Goal: Information Seeking & Learning: Check status

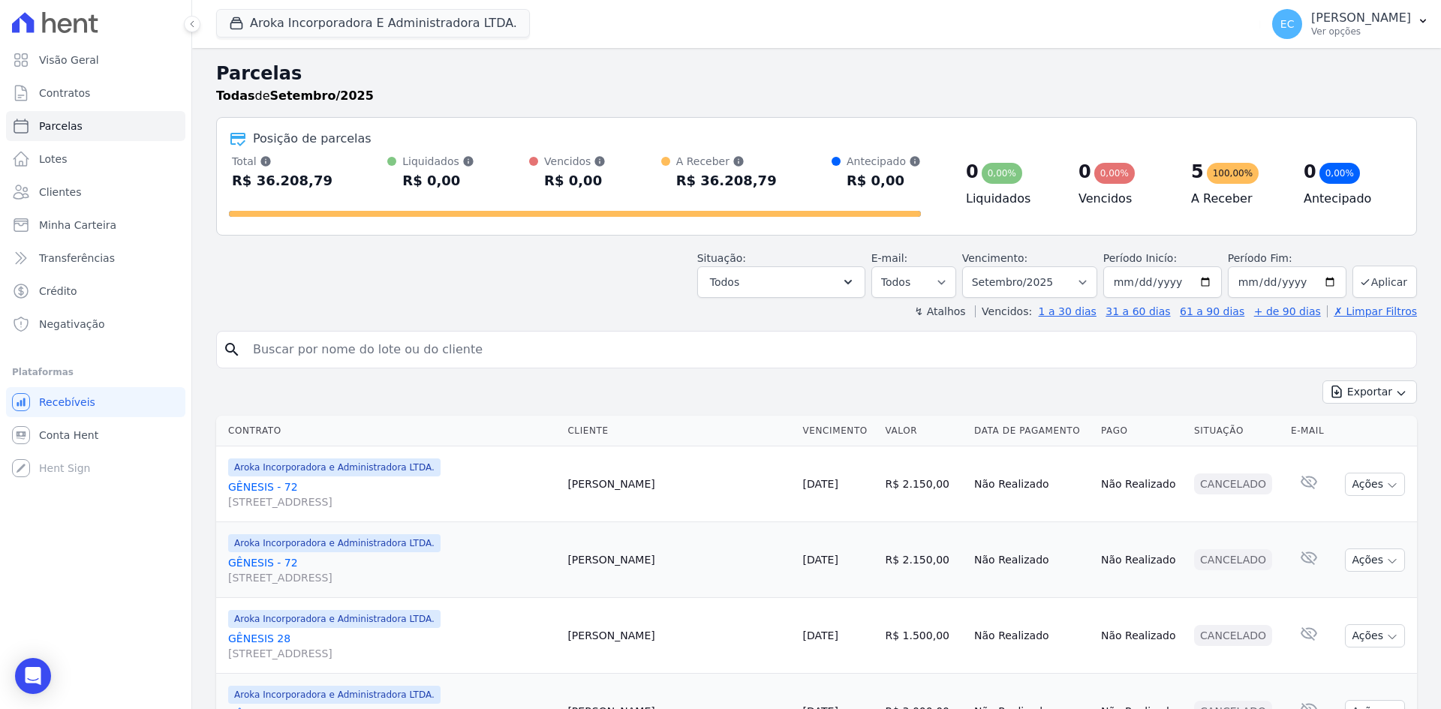
select select
click at [275, 21] on button "Aroka Incorporadora E Administradora LTDA." at bounding box center [373, 23] width 314 height 29
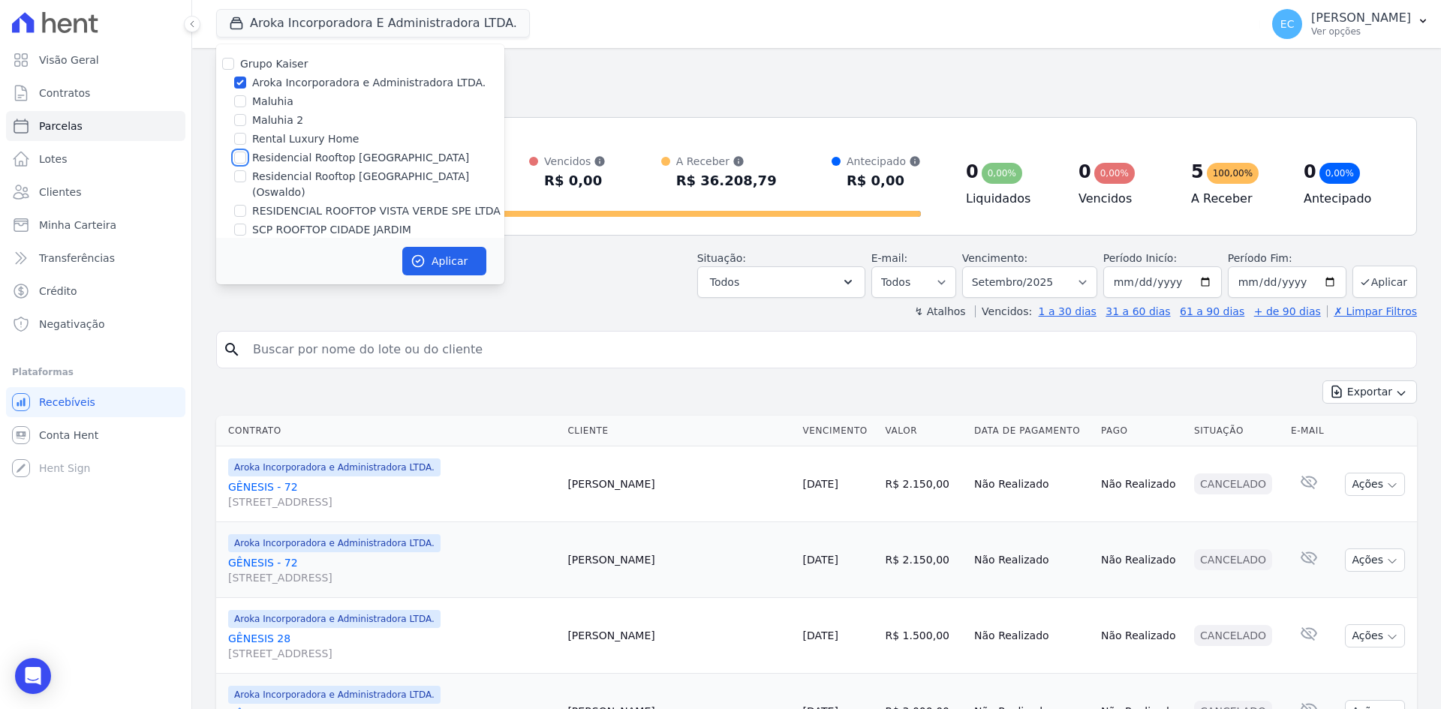
click at [242, 160] on input "Residencial Rooftop [GEOGRAPHIC_DATA]" at bounding box center [240, 158] width 12 height 12
checkbox input "true"
click at [238, 80] on input "Aroka Incorporadora e Administradora LTDA." at bounding box center [240, 83] width 12 height 12
checkbox input "false"
click at [434, 261] on button "Aplicar" at bounding box center [444, 261] width 84 height 29
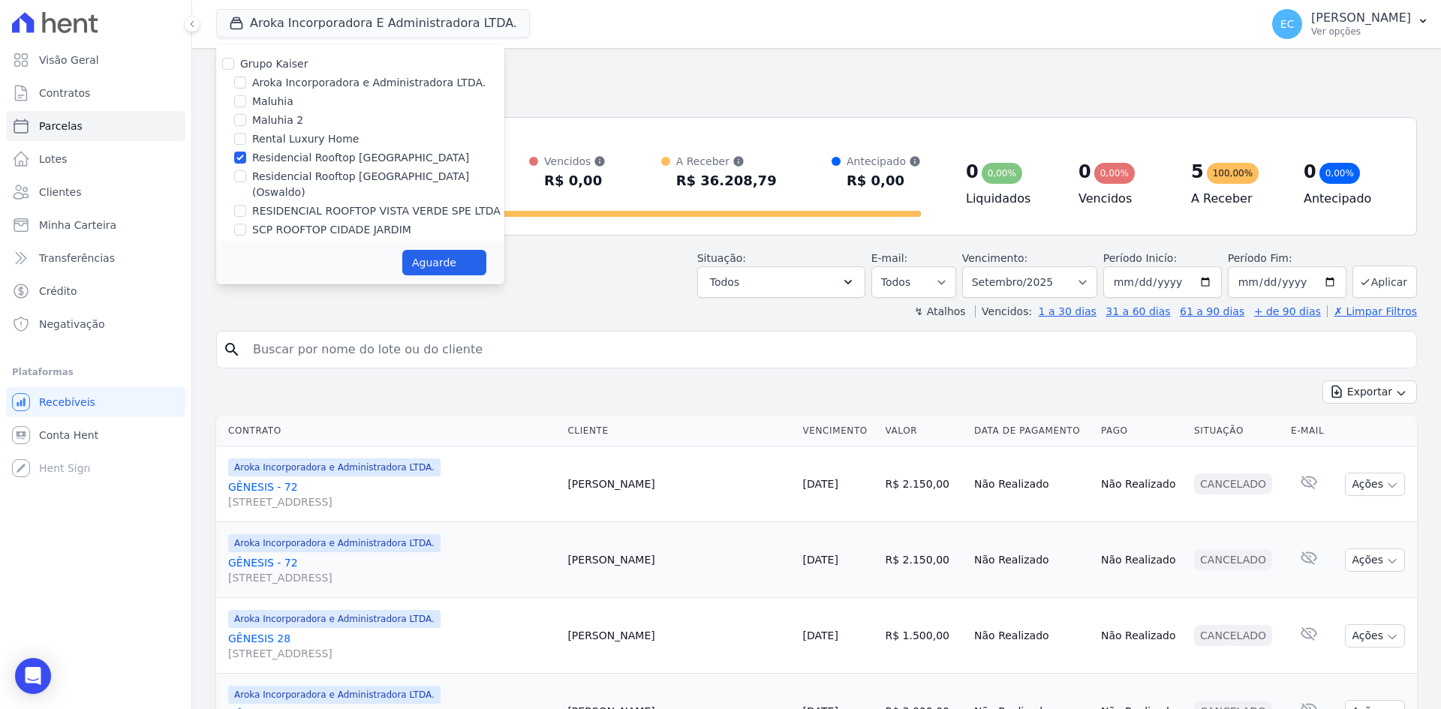
select select
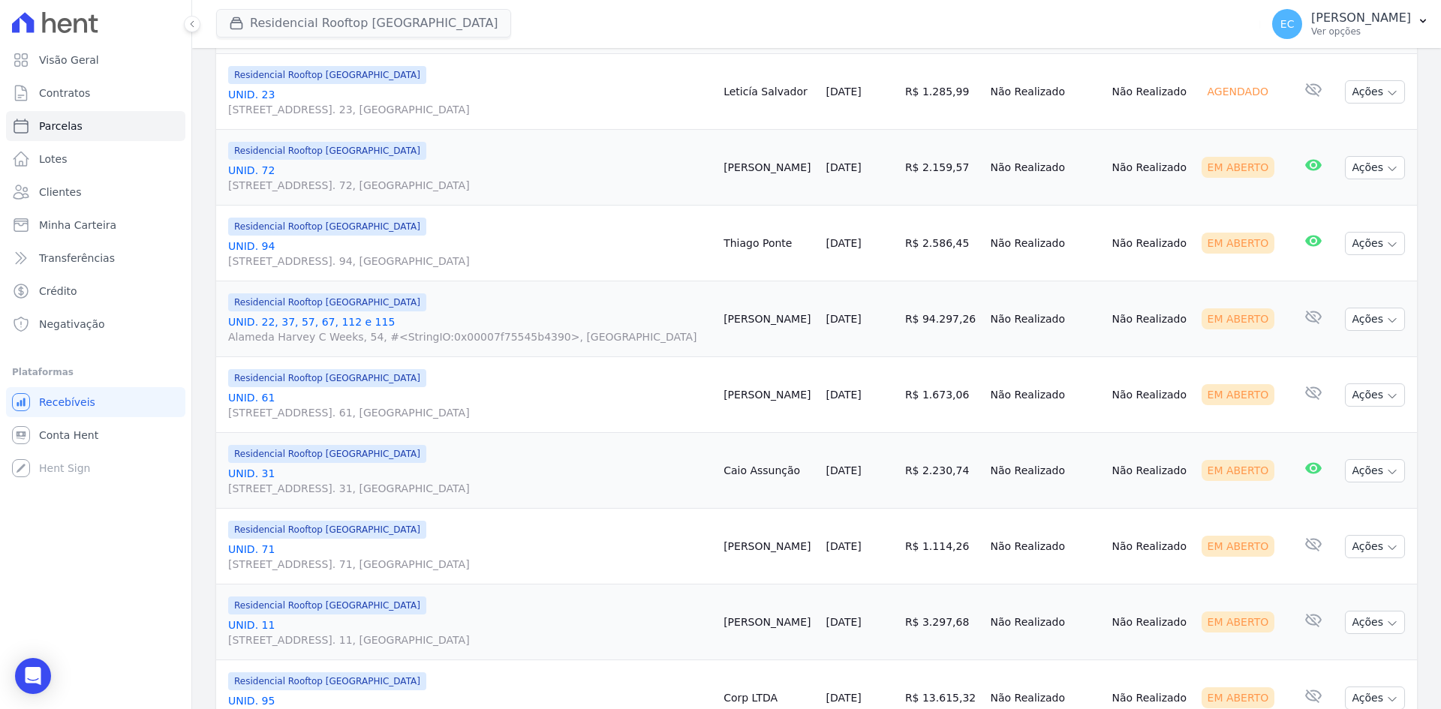
scroll to position [600, 0]
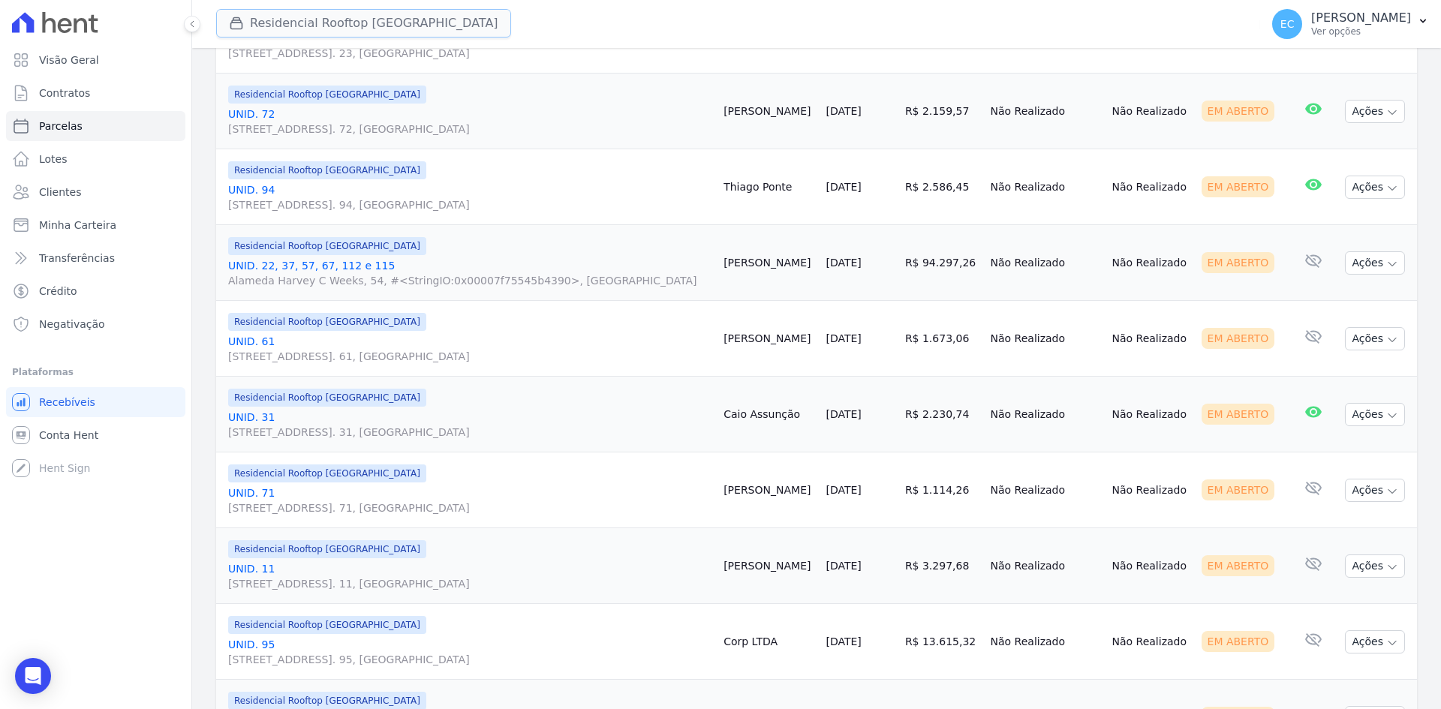
click at [236, 22] on icon "button" at bounding box center [236, 23] width 15 height 15
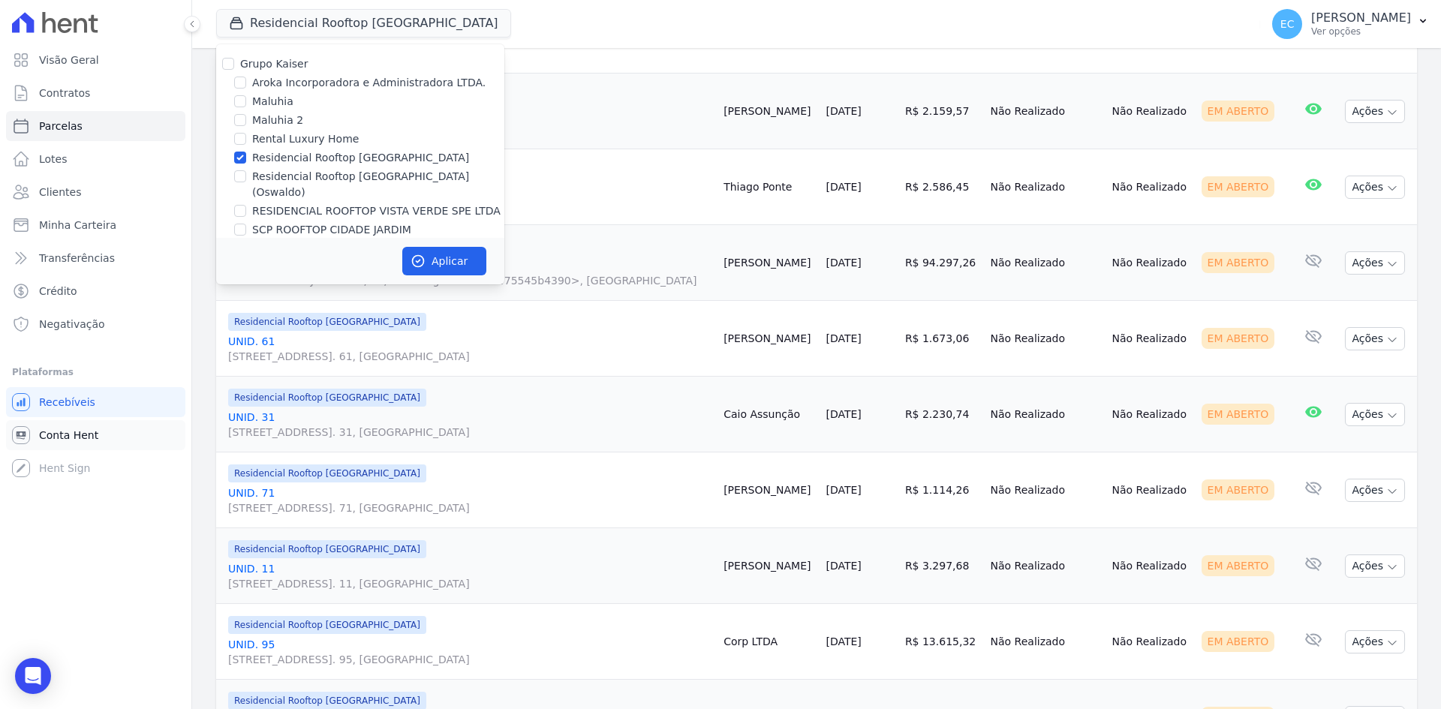
click at [62, 436] on span "Conta Hent" at bounding box center [68, 435] width 59 height 15
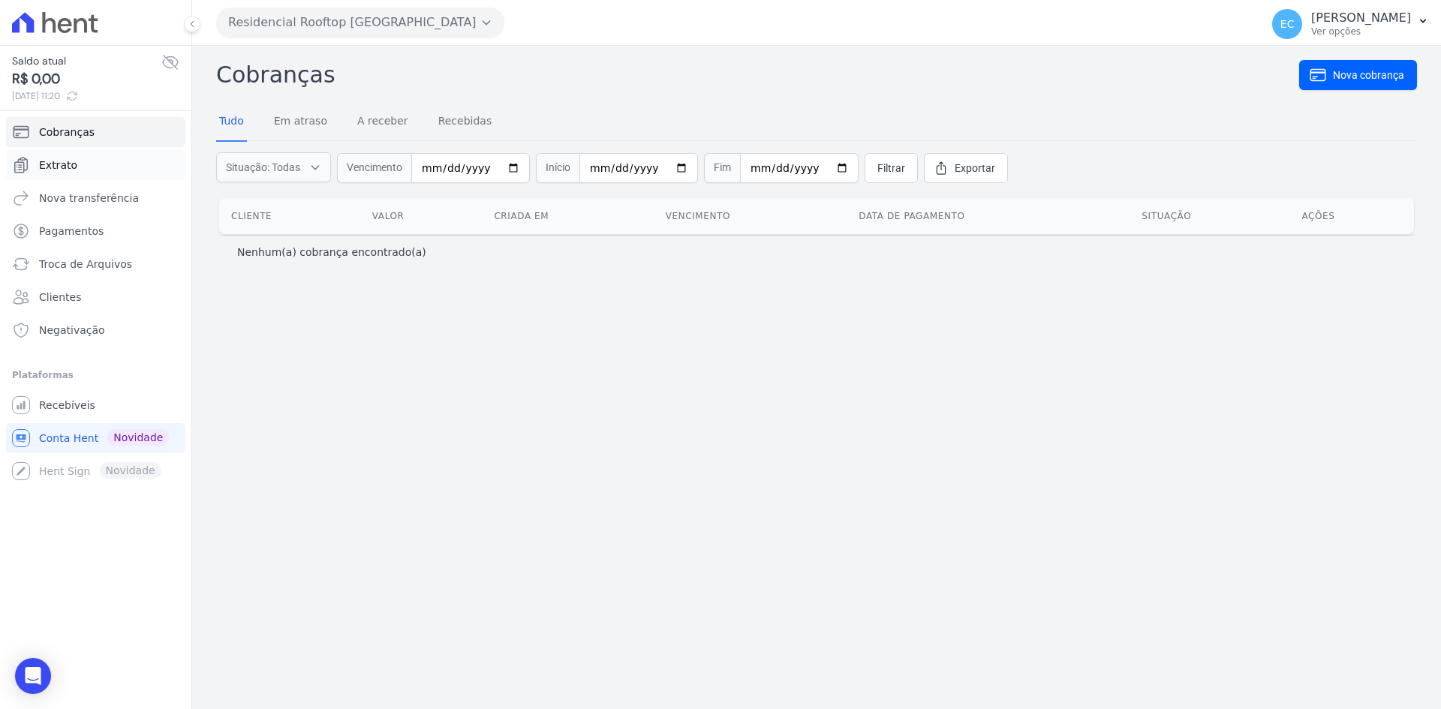
click at [76, 167] on link "Extrato" at bounding box center [95, 165] width 179 height 30
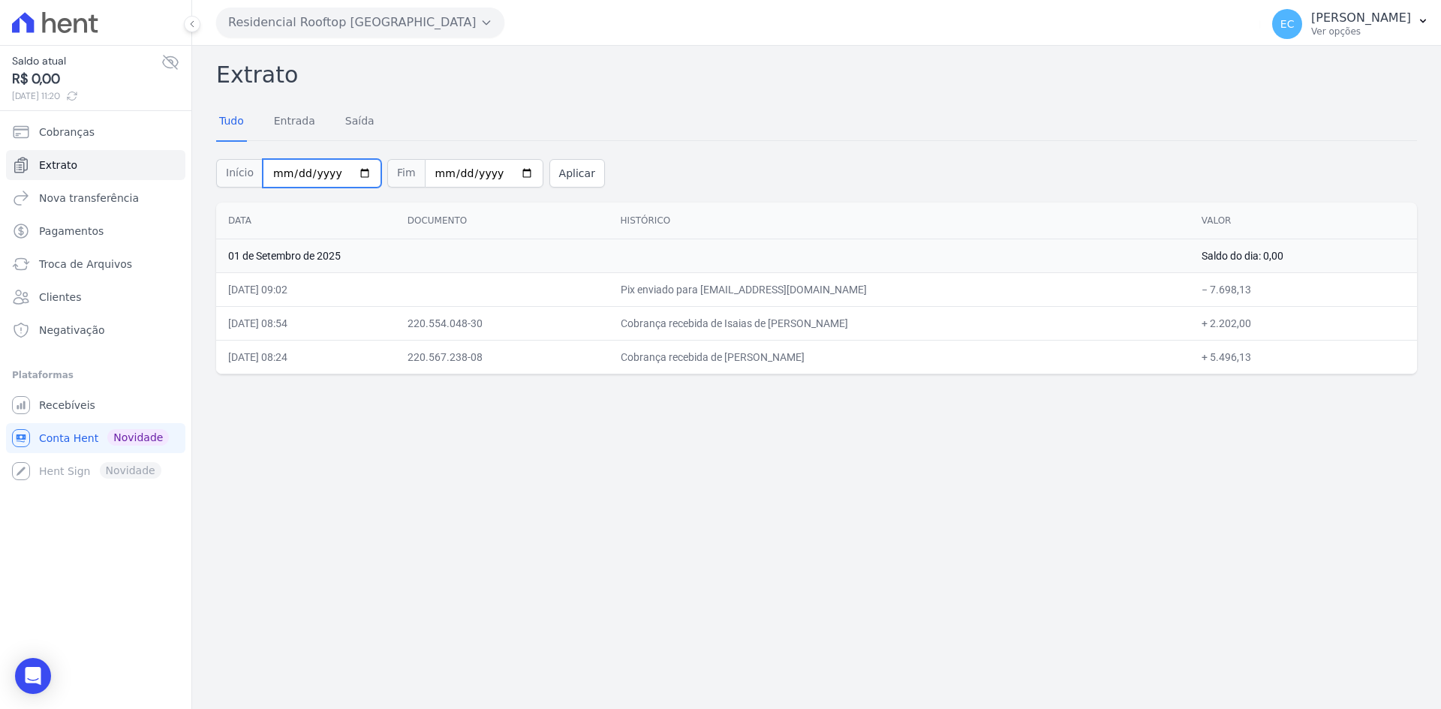
click at [272, 172] on input "[DATE]" at bounding box center [322, 173] width 119 height 29
type input "[DATE]"
type input "2025-08-01"
click at [549, 182] on button "Aplicar" at bounding box center [577, 173] width 56 height 29
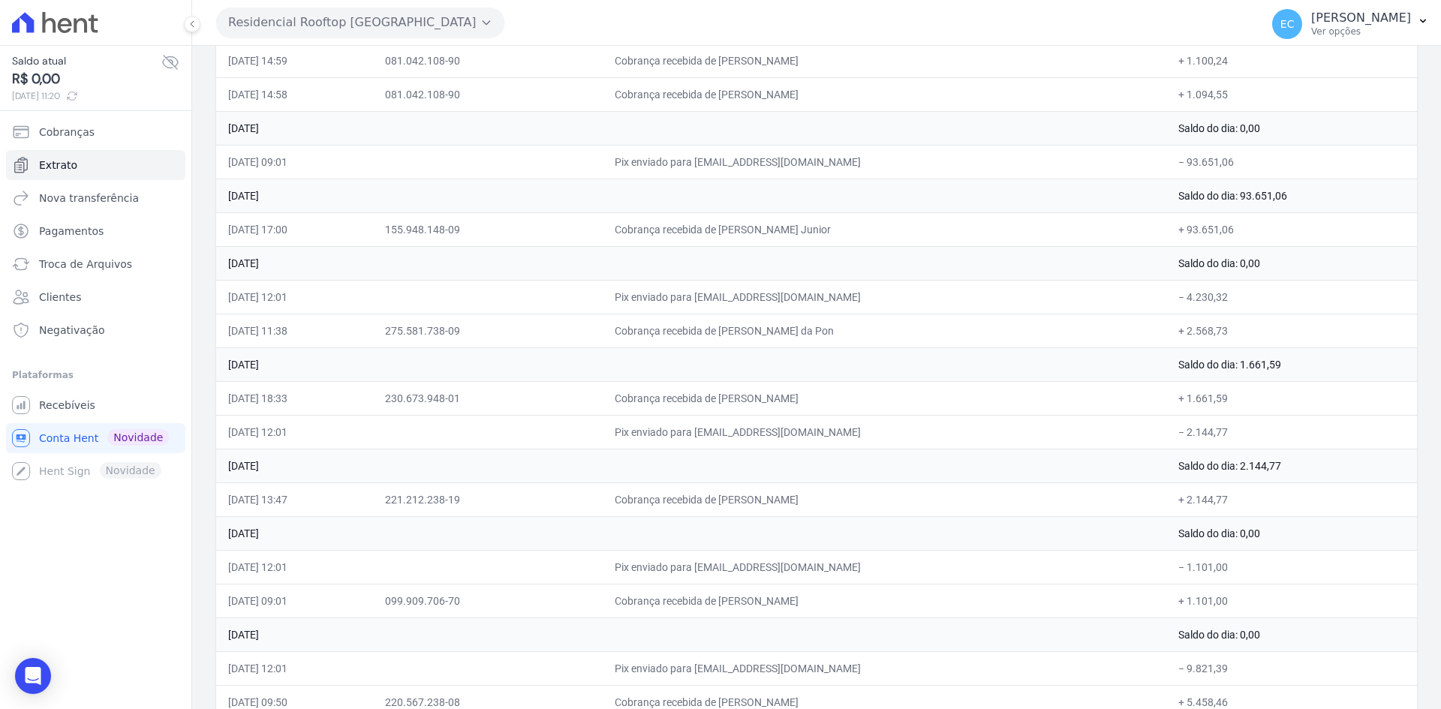
scroll to position [1264, 0]
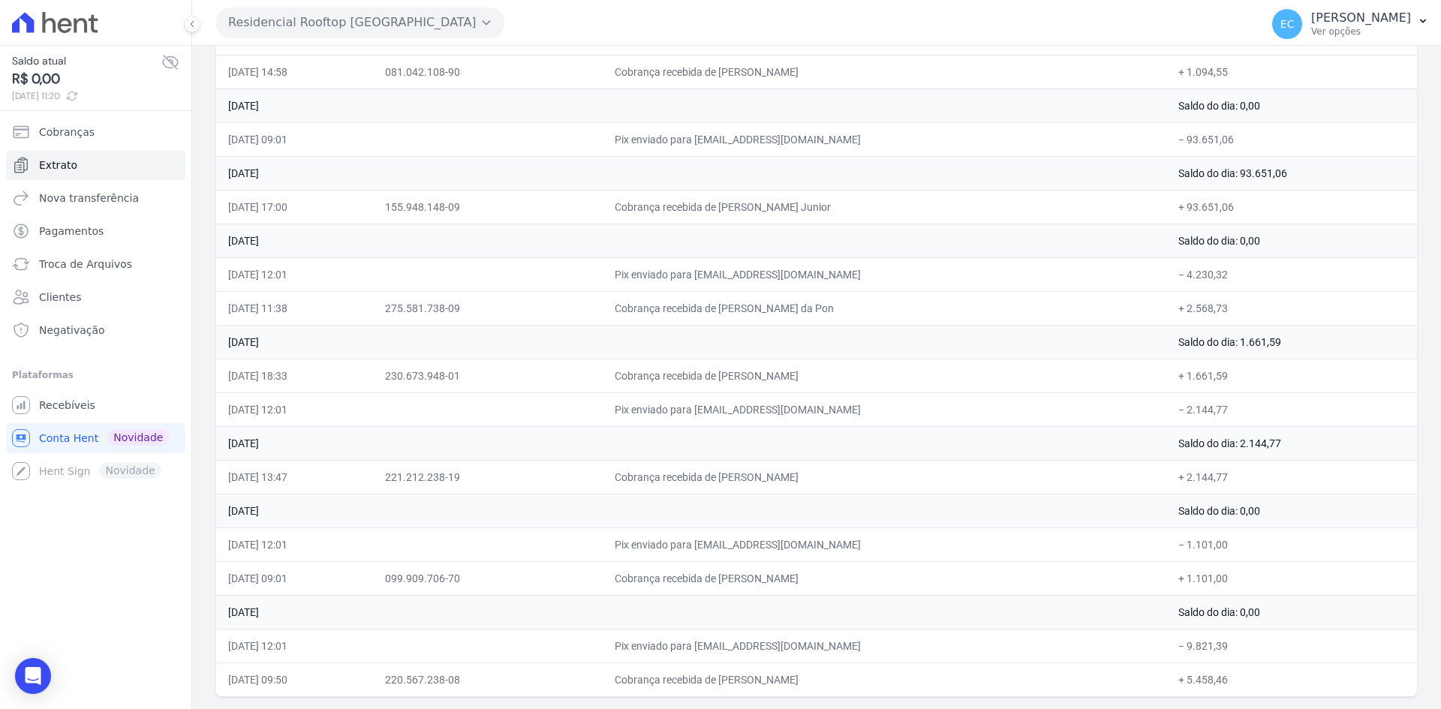
drag, startPoint x: 1171, startPoint y: 658, endPoint x: 1238, endPoint y: 660, distance: 66.8
click at [1238, 660] on td "− 9.821,39" at bounding box center [1291, 646] width 251 height 34
click at [1248, 660] on td "− 9.821,39" at bounding box center [1291, 646] width 251 height 34
click at [1146, 536] on td "Pix enviado para [EMAIL_ADDRESS][DOMAIN_NAME]" at bounding box center [885, 545] width 564 height 34
drag, startPoint x: 862, startPoint y: 678, endPoint x: 982, endPoint y: 674, distance: 119.4
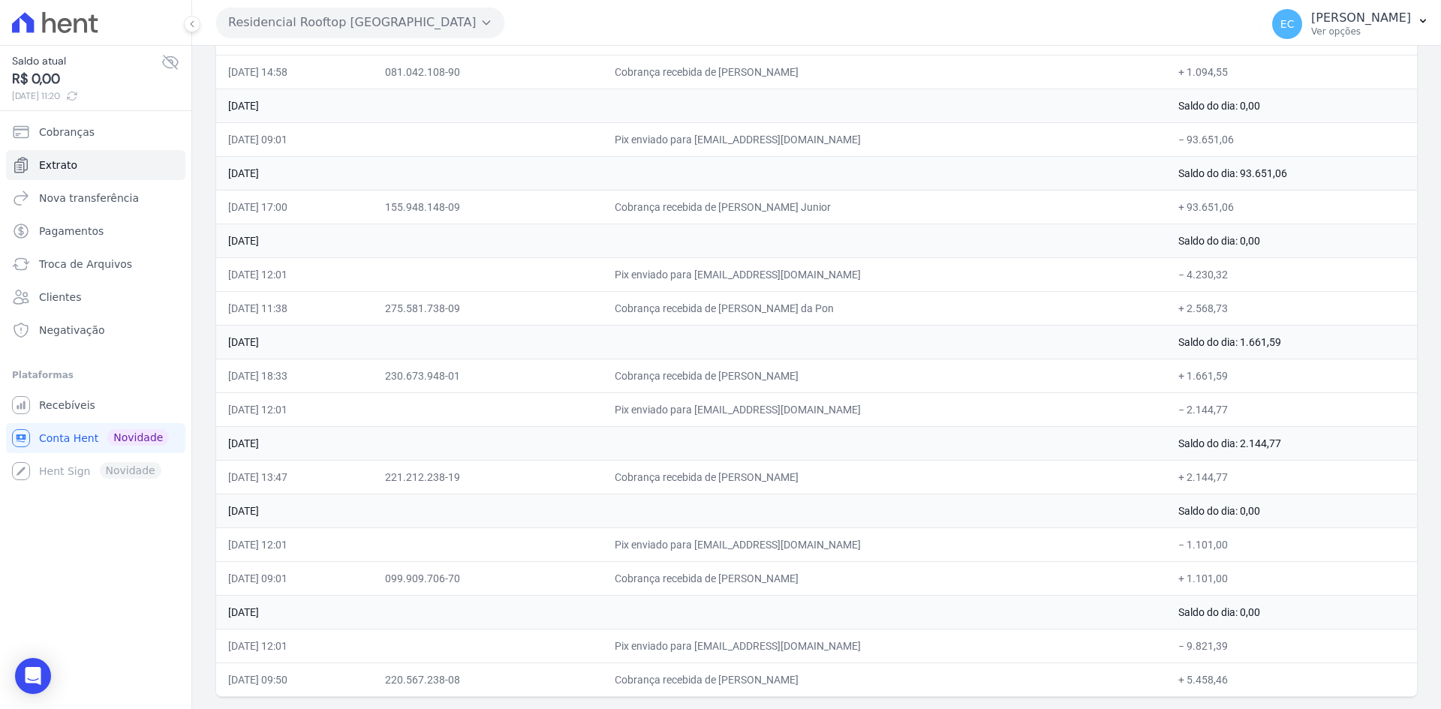
click at [982, 674] on td "Cobrança recebida de [PERSON_NAME]" at bounding box center [885, 680] width 564 height 34
click at [1160, 651] on td "Pix enviado para [EMAIL_ADDRESS][DOMAIN_NAME]" at bounding box center [885, 646] width 564 height 34
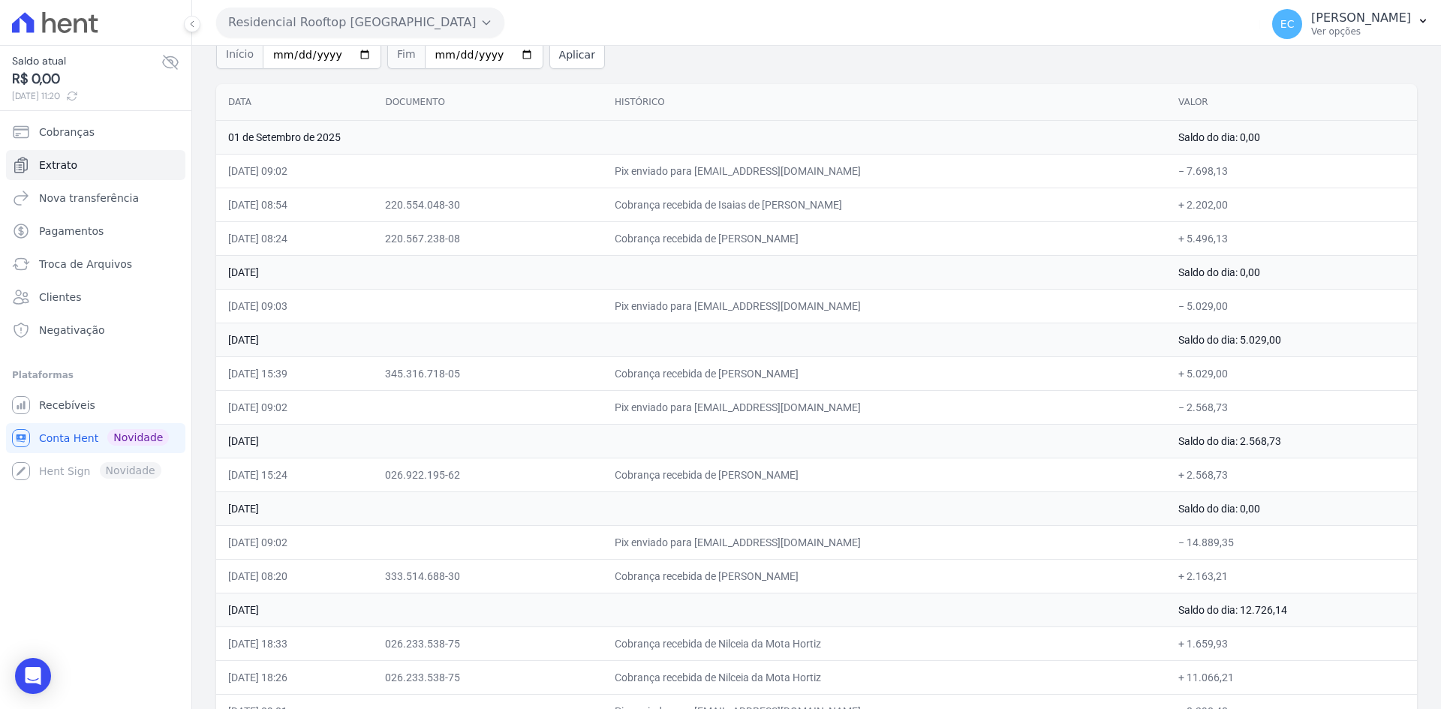
scroll to position [0, 0]
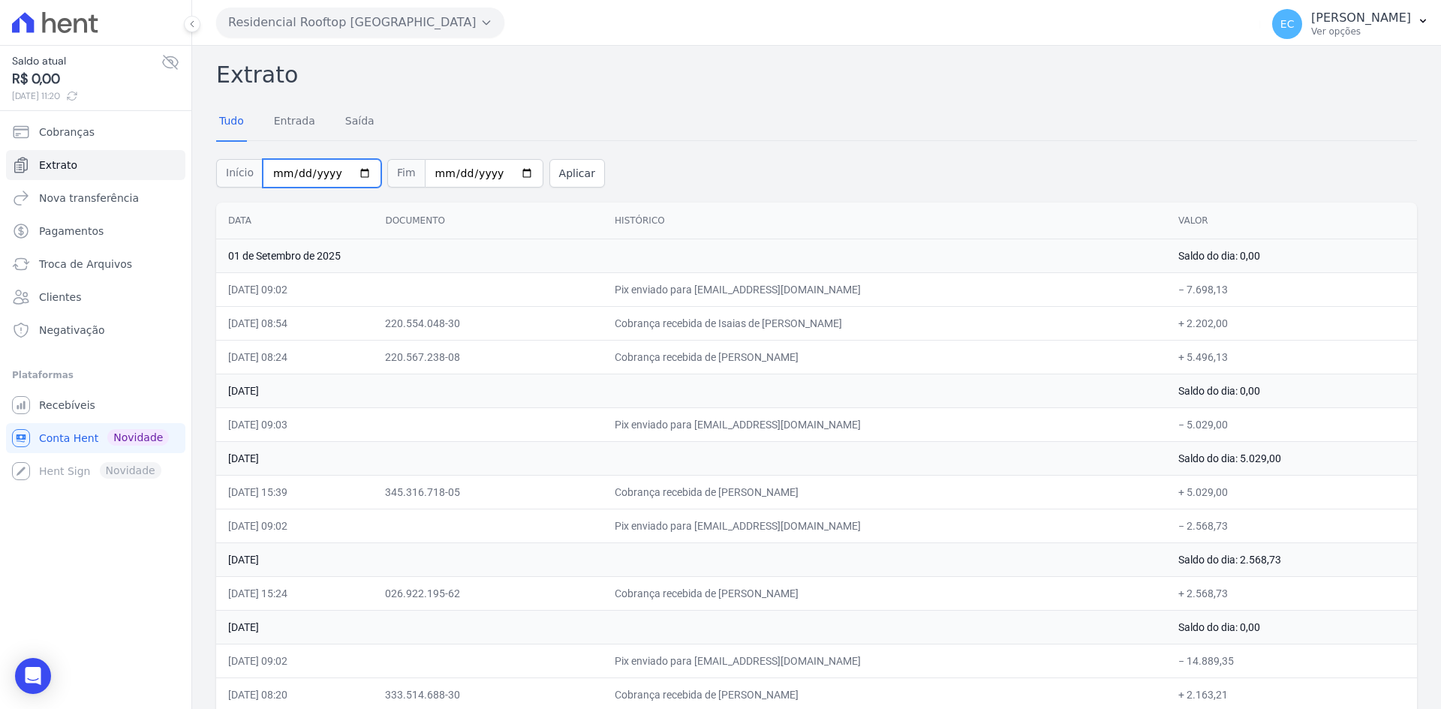
click at [272, 171] on input "2025-08-01" at bounding box center [322, 173] width 119 height 29
type input "2025-08-20"
type input "[DATE]"
click at [554, 174] on button "Aplicar" at bounding box center [577, 173] width 56 height 29
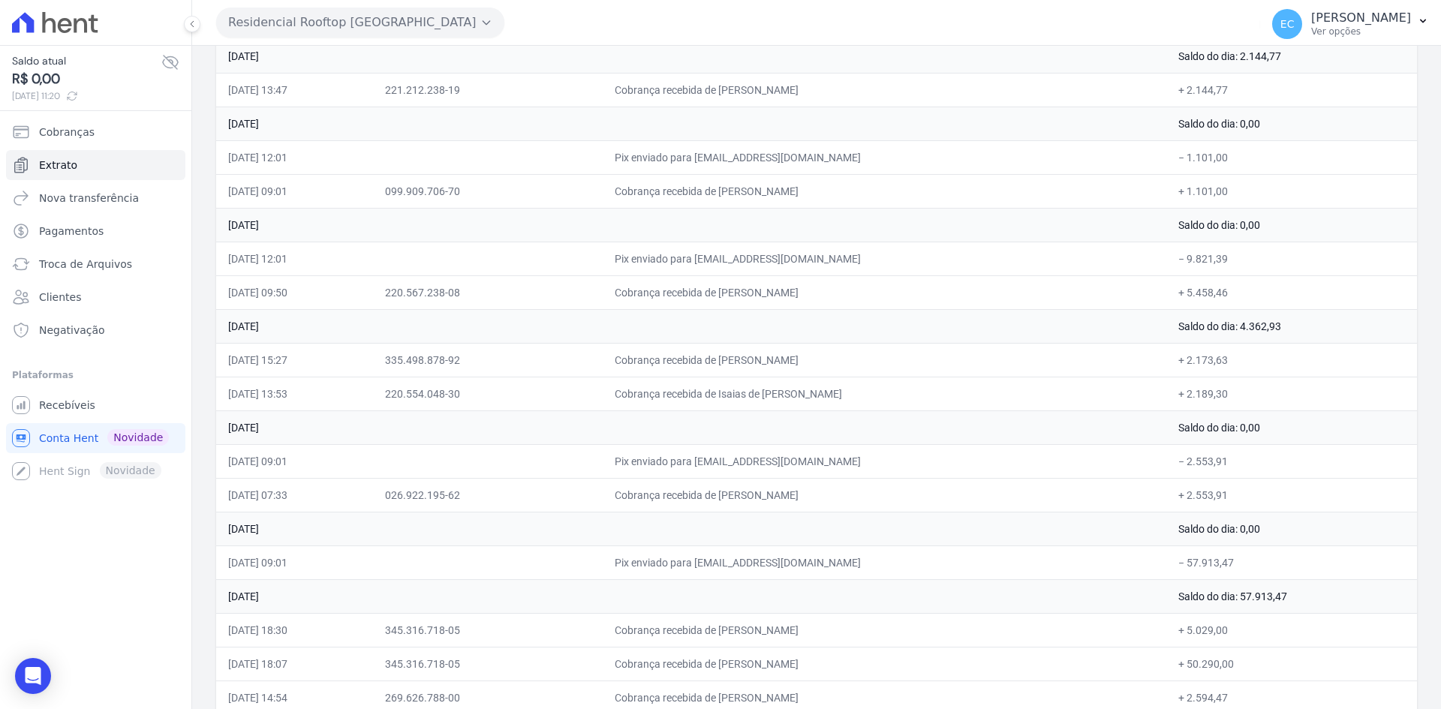
scroll to position [1651, 0]
drag, startPoint x: 1180, startPoint y: 357, endPoint x: 1239, endPoint y: 359, distance: 59.3
click at [1239, 359] on td "+ 2.173,63" at bounding box center [1291, 361] width 251 height 34
click at [1267, 368] on td "+ 2.173,63" at bounding box center [1291, 361] width 251 height 34
drag, startPoint x: 1175, startPoint y: 263, endPoint x: 1275, endPoint y: 261, distance: 99.8
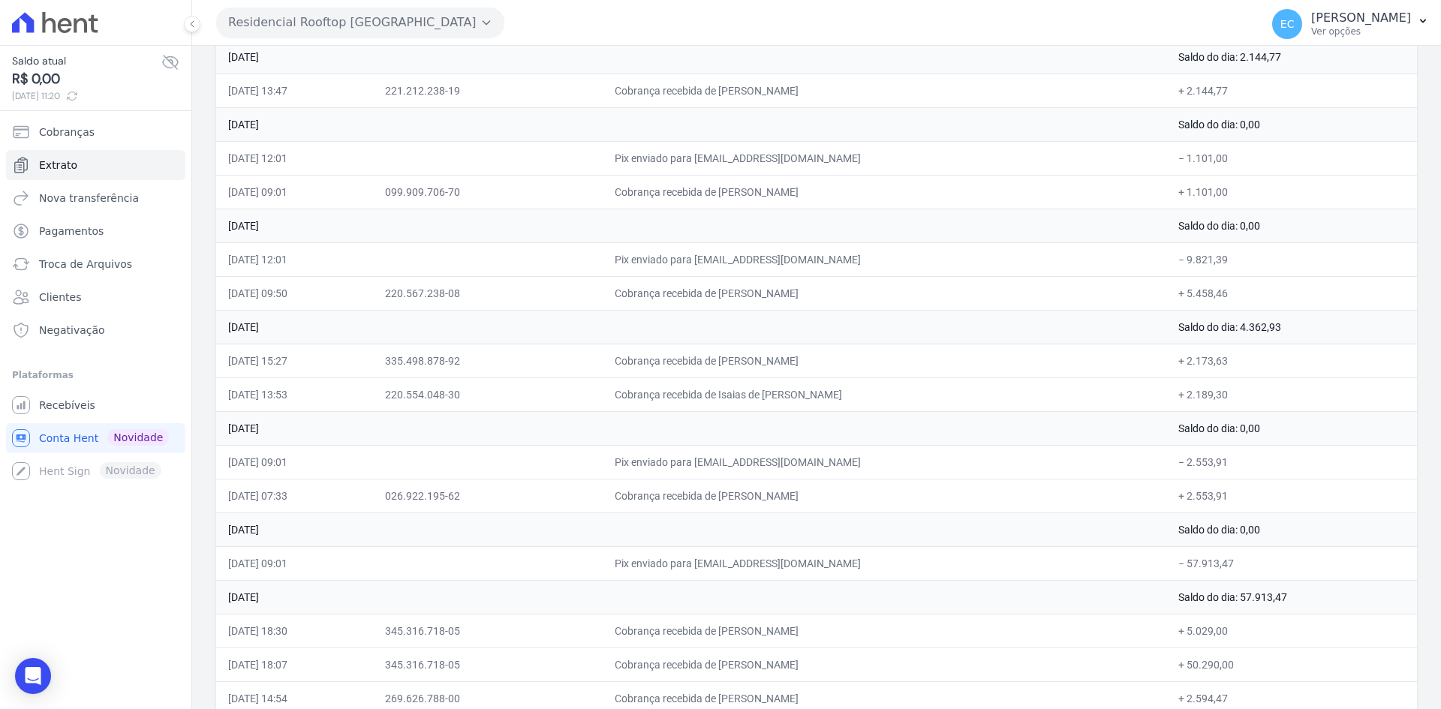
click at [1275, 261] on td "− 9.821,39" at bounding box center [1291, 259] width 251 height 34
click at [1276, 270] on td "− 9.821,39" at bounding box center [1291, 259] width 251 height 34
drag, startPoint x: 741, startPoint y: 352, endPoint x: 886, endPoint y: 372, distance: 146.2
click at [858, 359] on td "Cobrança recebida de [PERSON_NAME]" at bounding box center [885, 361] width 564 height 34
click at [886, 372] on td "Cobrança recebida de [PERSON_NAME]" at bounding box center [885, 361] width 564 height 34
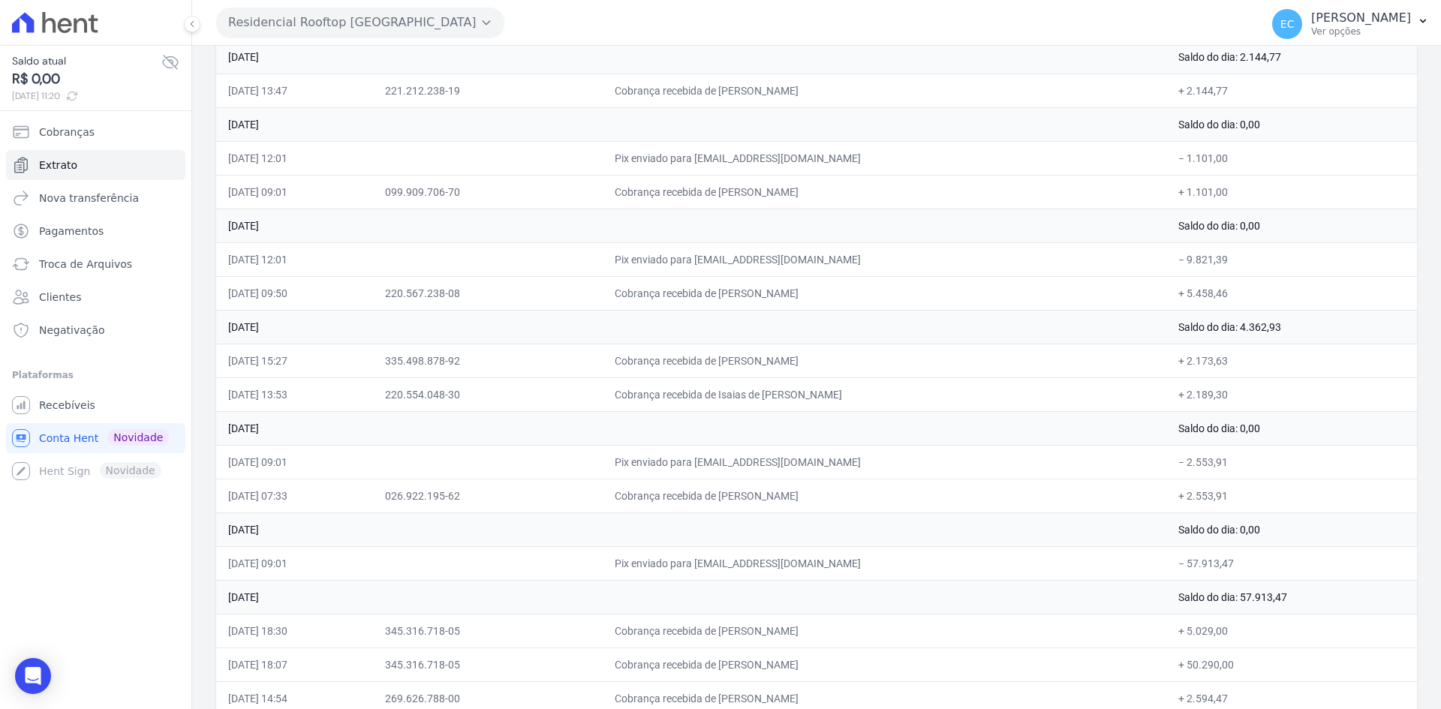
drag, startPoint x: 789, startPoint y: 342, endPoint x: 846, endPoint y: 353, distance: 57.4
click at [78, 419] on link "Recebíveis" at bounding box center [95, 405] width 179 height 30
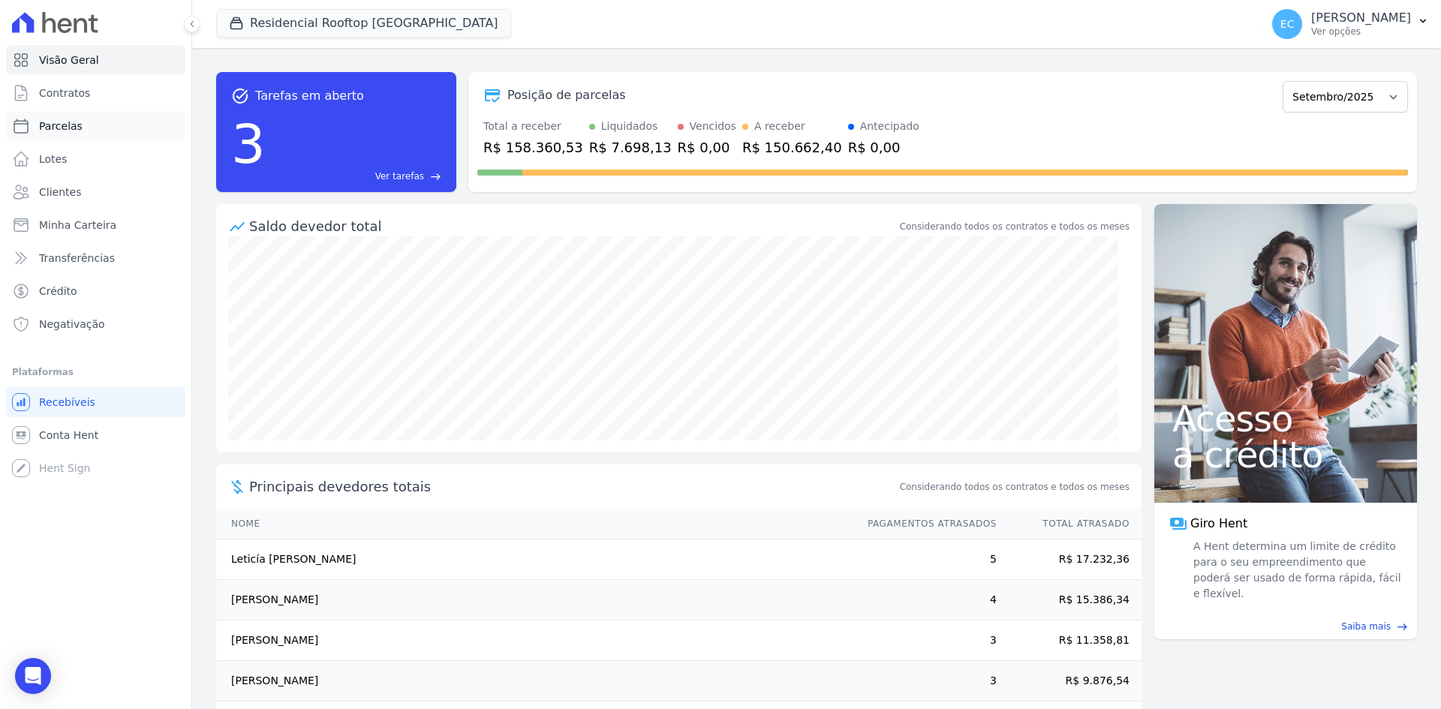
click at [94, 127] on link "Parcelas" at bounding box center [95, 126] width 179 height 30
select select
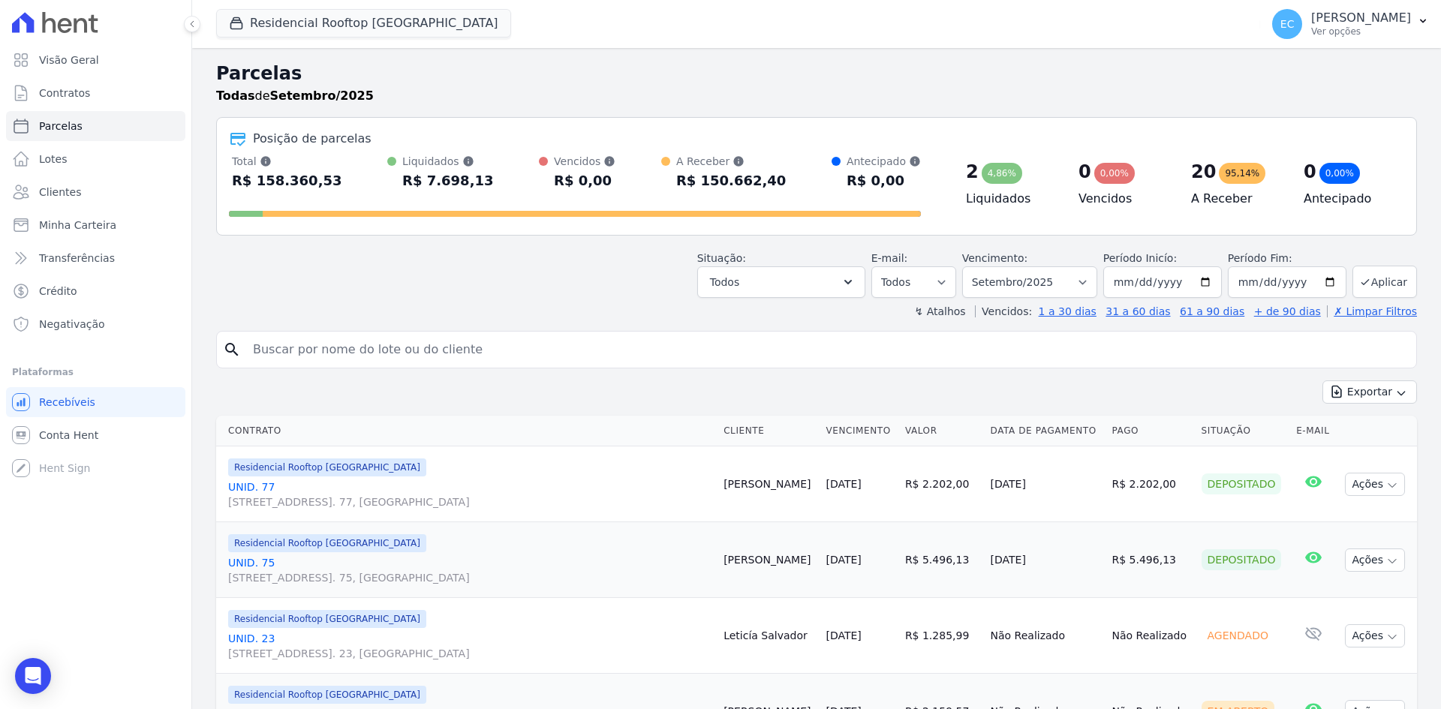
click at [353, 347] on input "search" at bounding box center [827, 350] width 1166 height 30
type input "51"
select select
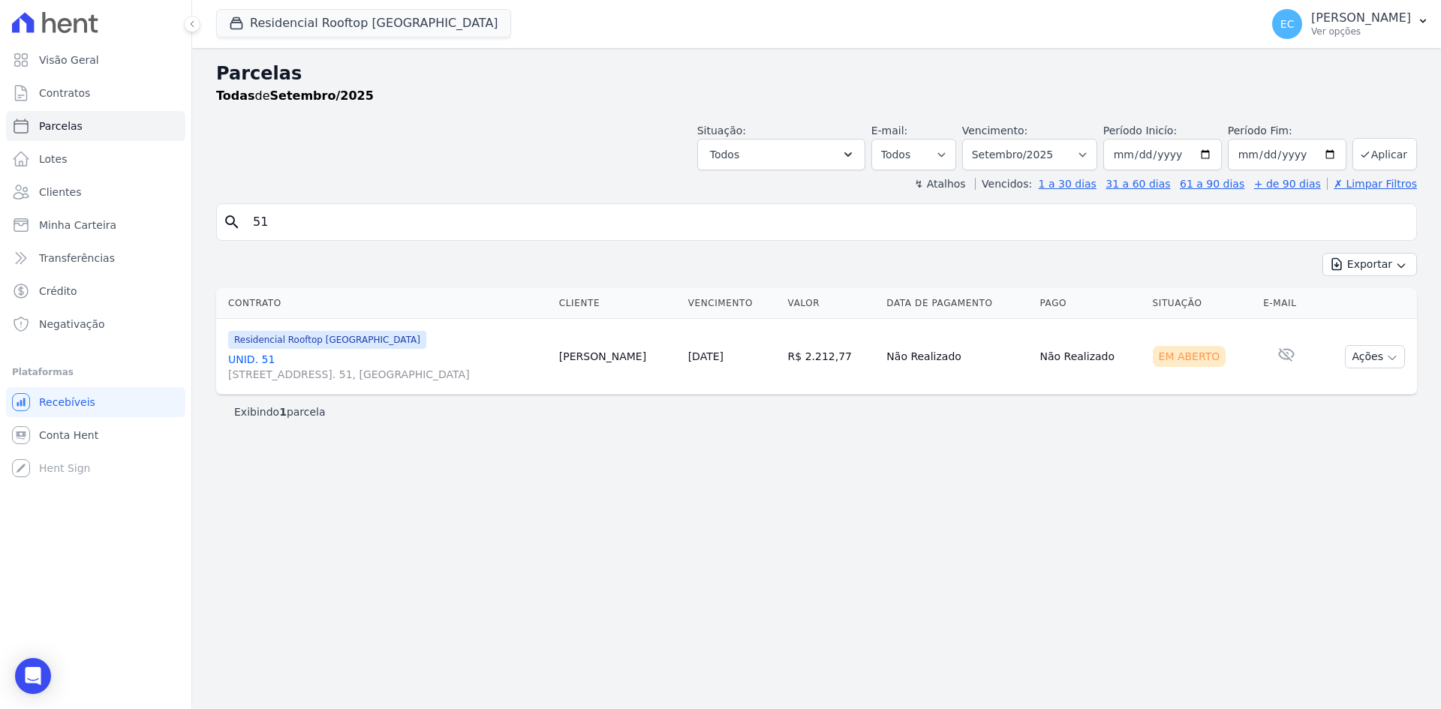
click at [266, 356] on link "UNID. [STREET_ADDRESS] 51, [GEOGRAPHIC_DATA]" at bounding box center [387, 367] width 319 height 30
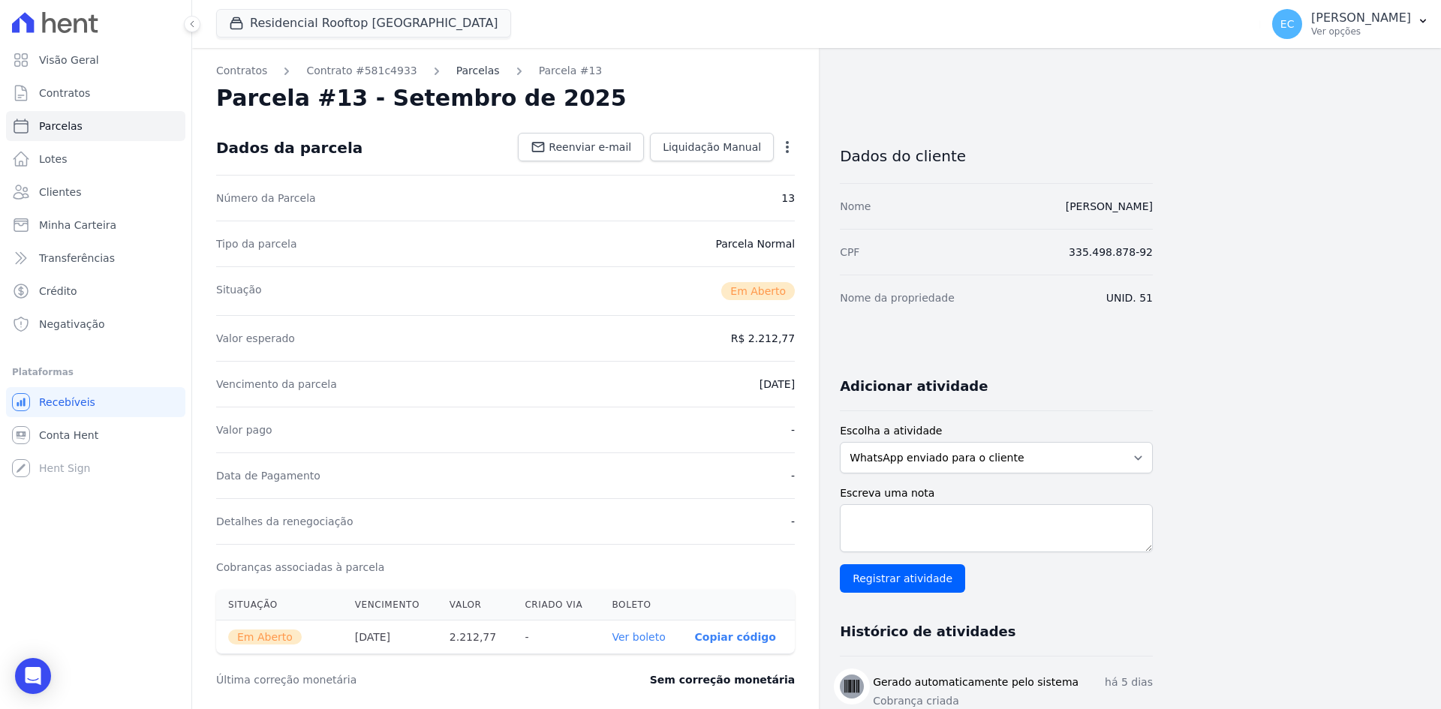
click at [459, 71] on link "Parcelas" at bounding box center [478, 71] width 44 height 16
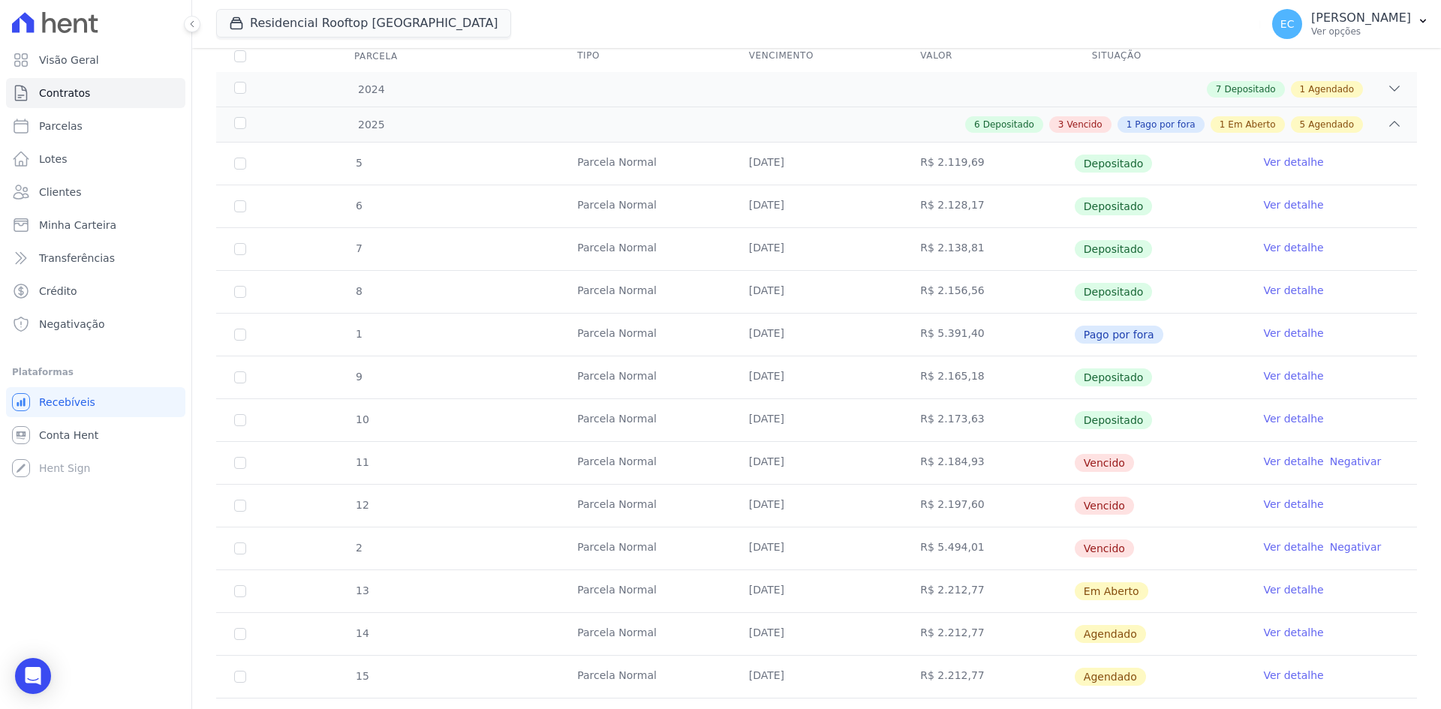
scroll to position [225, 0]
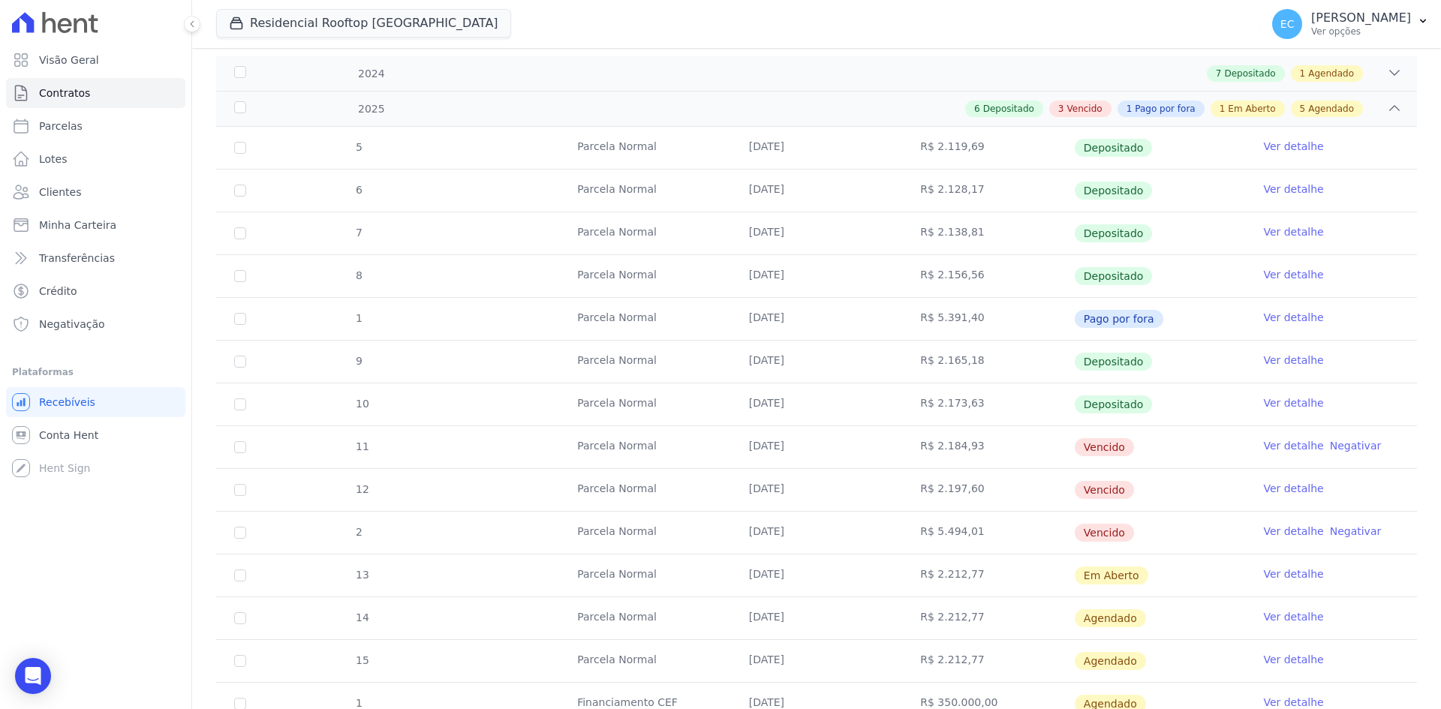
drag, startPoint x: 1045, startPoint y: 405, endPoint x: 1146, endPoint y: 405, distance: 101.3
click at [1146, 405] on tr "10 [GEOGRAPHIC_DATA] [DATE] R$ 2.173,63 Depositado Ver detalhe" at bounding box center [816, 404] width 1201 height 43
click at [1156, 407] on td "Depositado" at bounding box center [1160, 404] width 172 height 42
click at [1263, 401] on link "Ver detalhe" at bounding box center [1293, 402] width 60 height 15
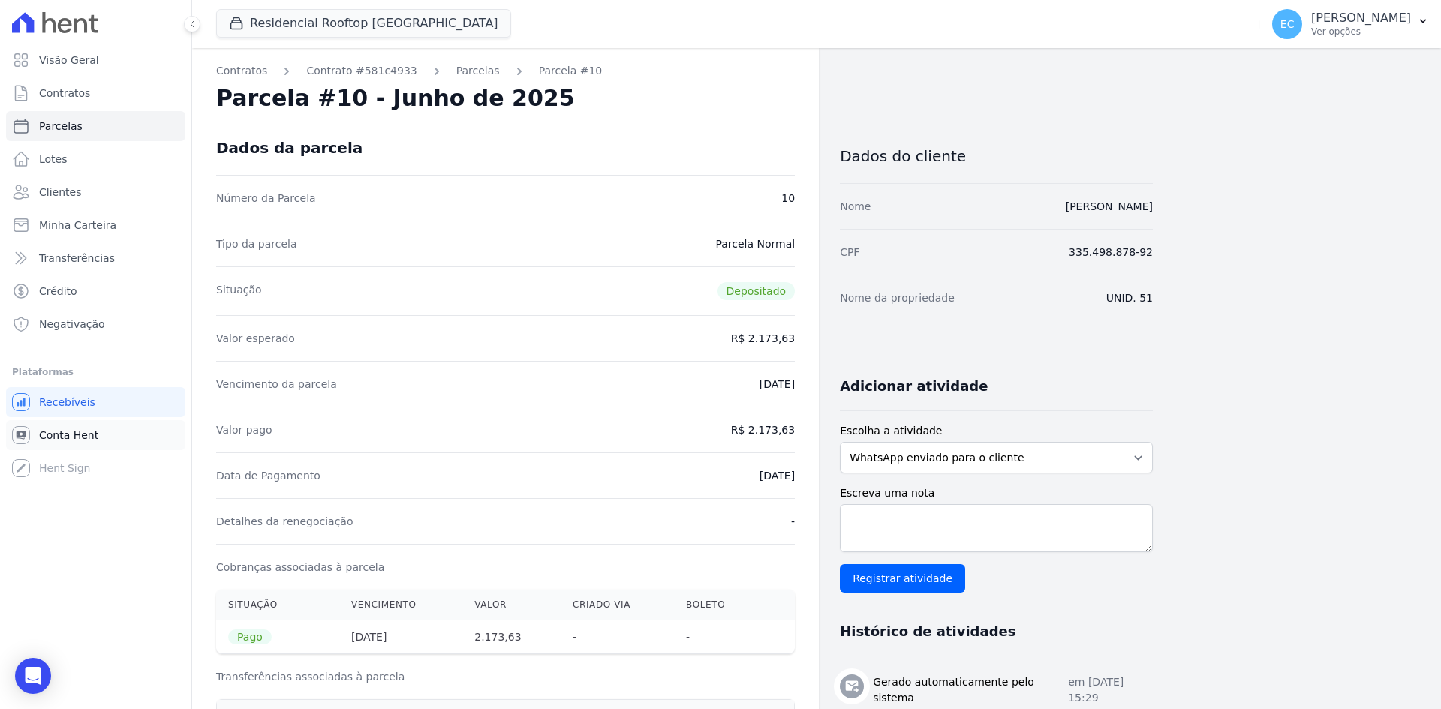
click at [89, 444] on link "Conta Hent" at bounding box center [95, 435] width 179 height 30
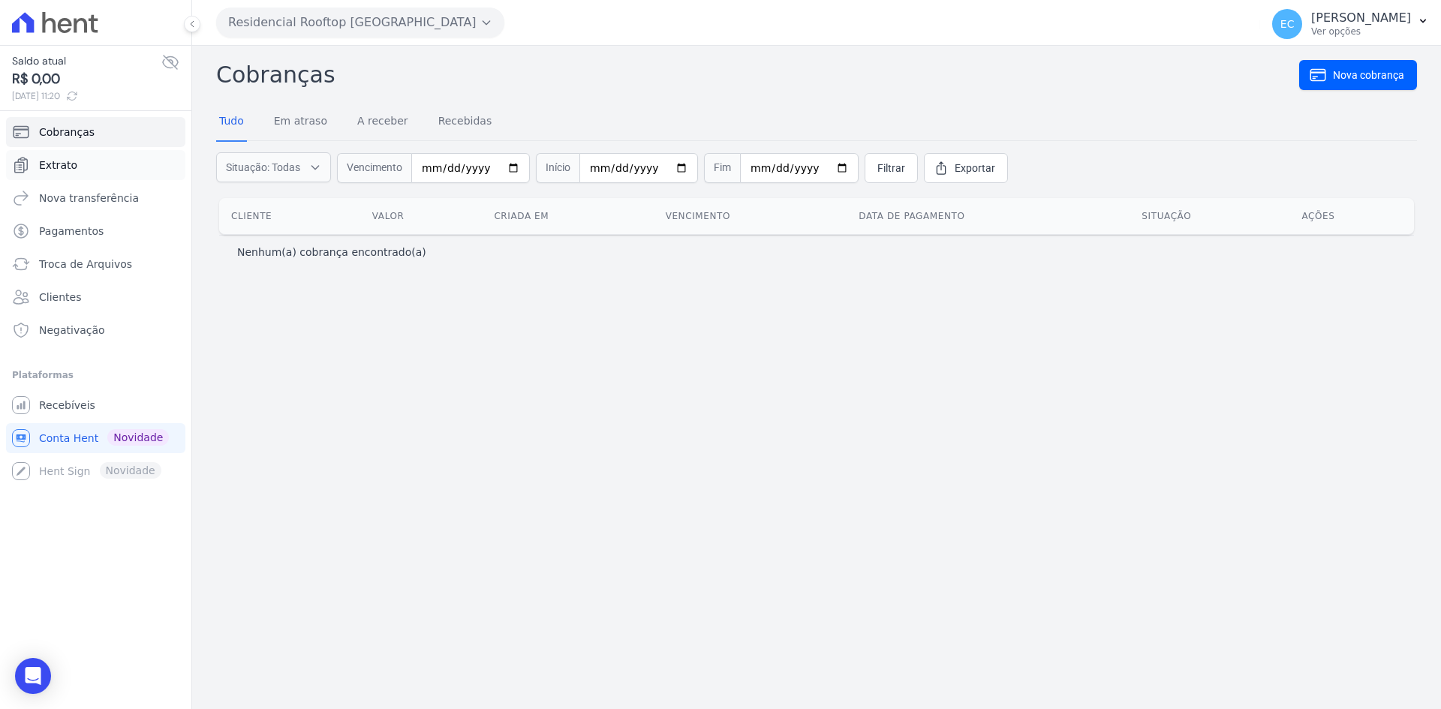
click at [63, 170] on span "Extrato" at bounding box center [58, 165] width 38 height 15
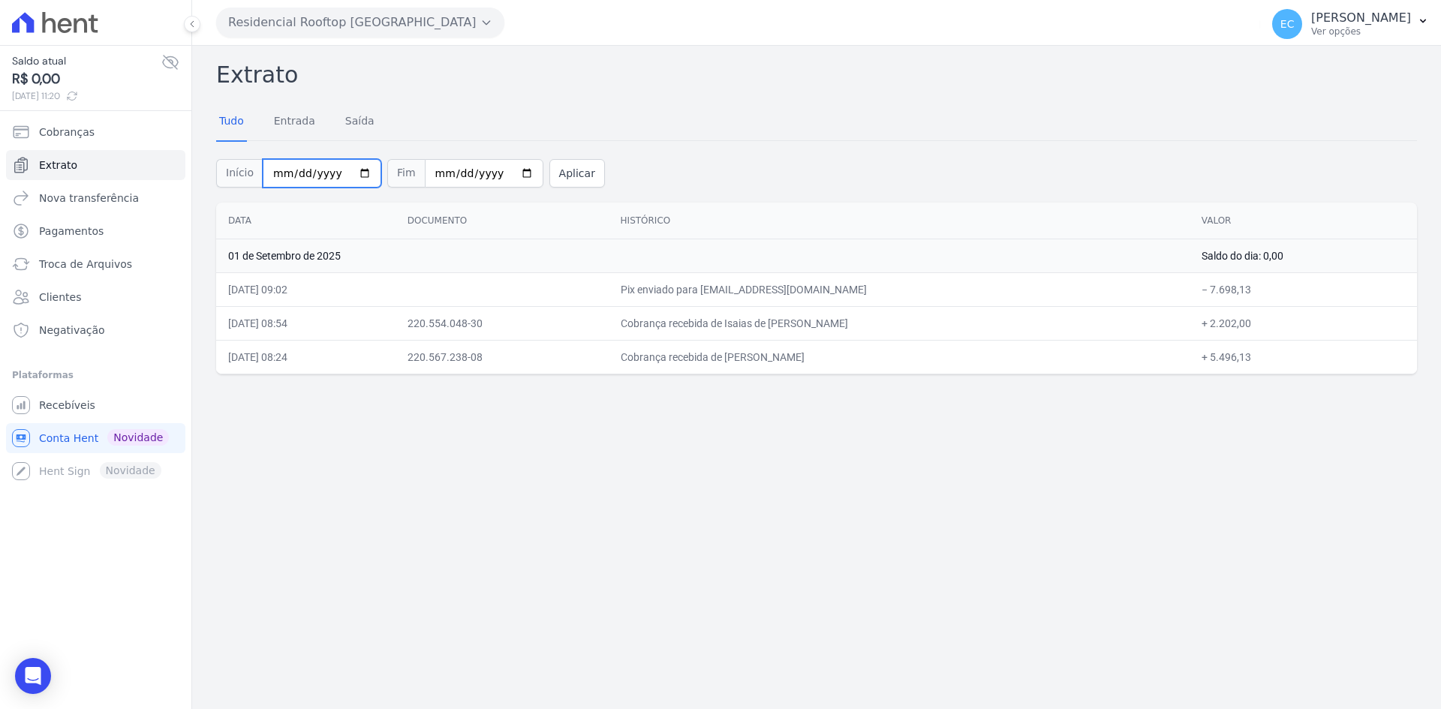
click at [269, 176] on input "[DATE]" at bounding box center [322, 173] width 119 height 29
type input "[DATE]"
click at [552, 178] on button "Aplicar" at bounding box center [577, 173] width 56 height 29
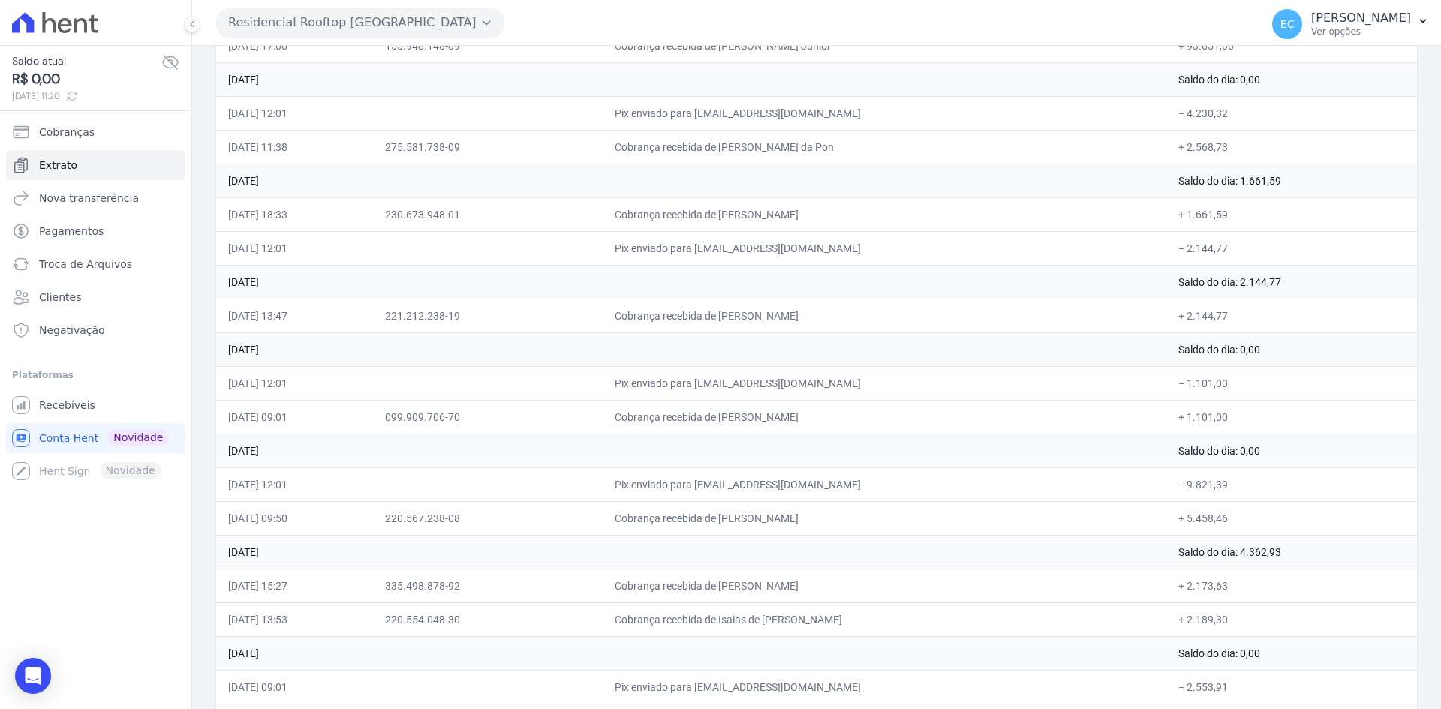
scroll to position [1726, 0]
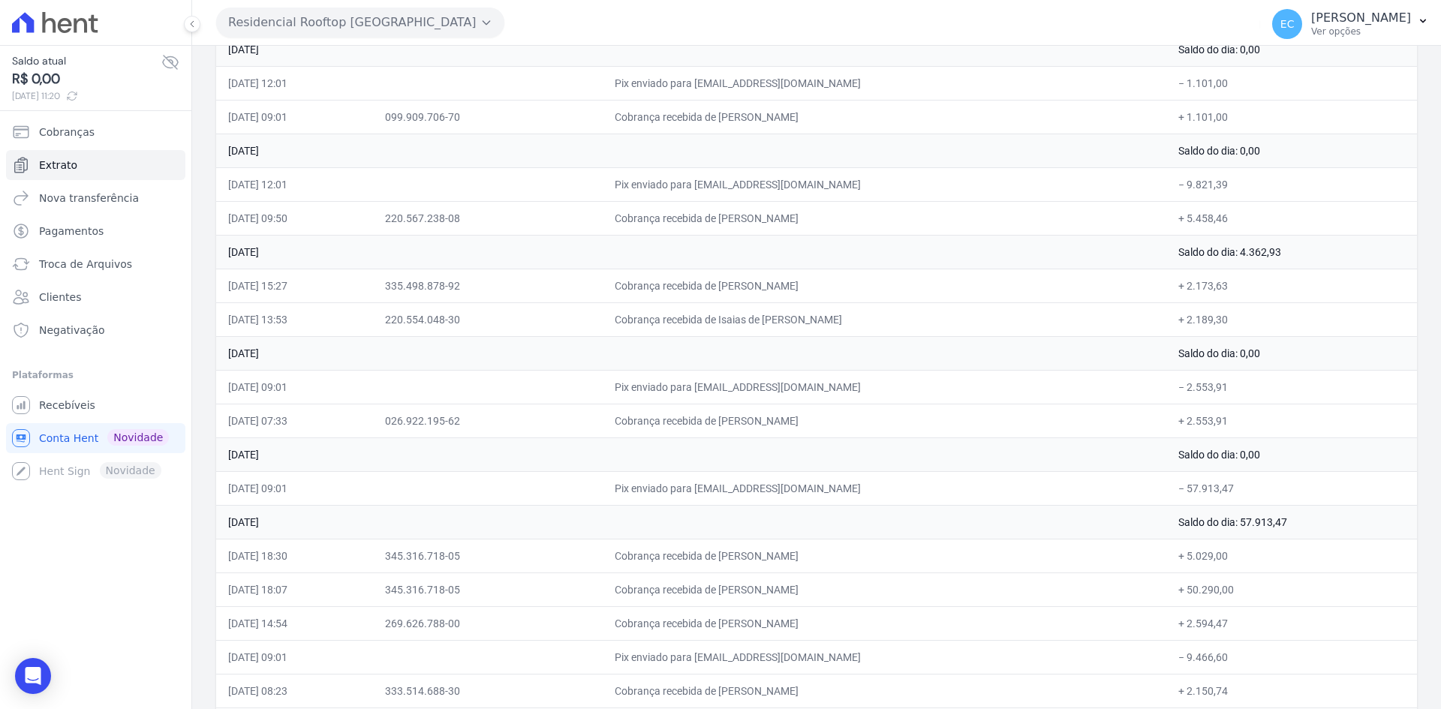
drag, startPoint x: 759, startPoint y: 279, endPoint x: 901, endPoint y: 283, distance: 142.6
click at [901, 282] on td "Cobrança recebida de [PERSON_NAME]" at bounding box center [885, 286] width 564 height 34
drag, startPoint x: 913, startPoint y: 342, endPoint x: 940, endPoint y: 377, distance: 43.8
click at [913, 342] on td "[DATE]" at bounding box center [691, 353] width 950 height 34
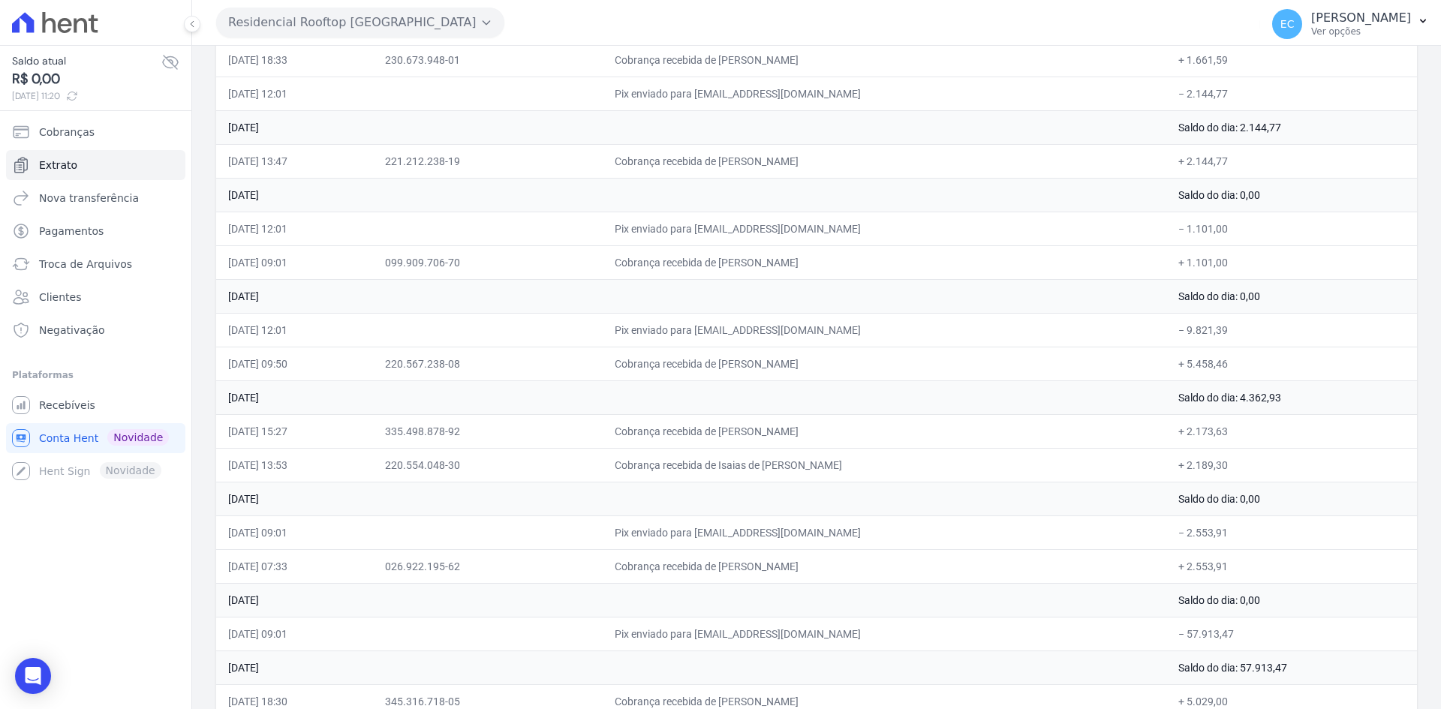
scroll to position [1576, 0]
drag, startPoint x: 801, startPoint y: 426, endPoint x: 864, endPoint y: 434, distance: 63.5
click at [864, 434] on td "Cobrança recebida de [PERSON_NAME]" at bounding box center [885, 436] width 564 height 34
click at [893, 465] on td "Cobrança recebida de Isaias de [PERSON_NAME]" at bounding box center [885, 470] width 564 height 34
drag, startPoint x: 759, startPoint y: 422, endPoint x: 786, endPoint y: 446, distance: 36.2
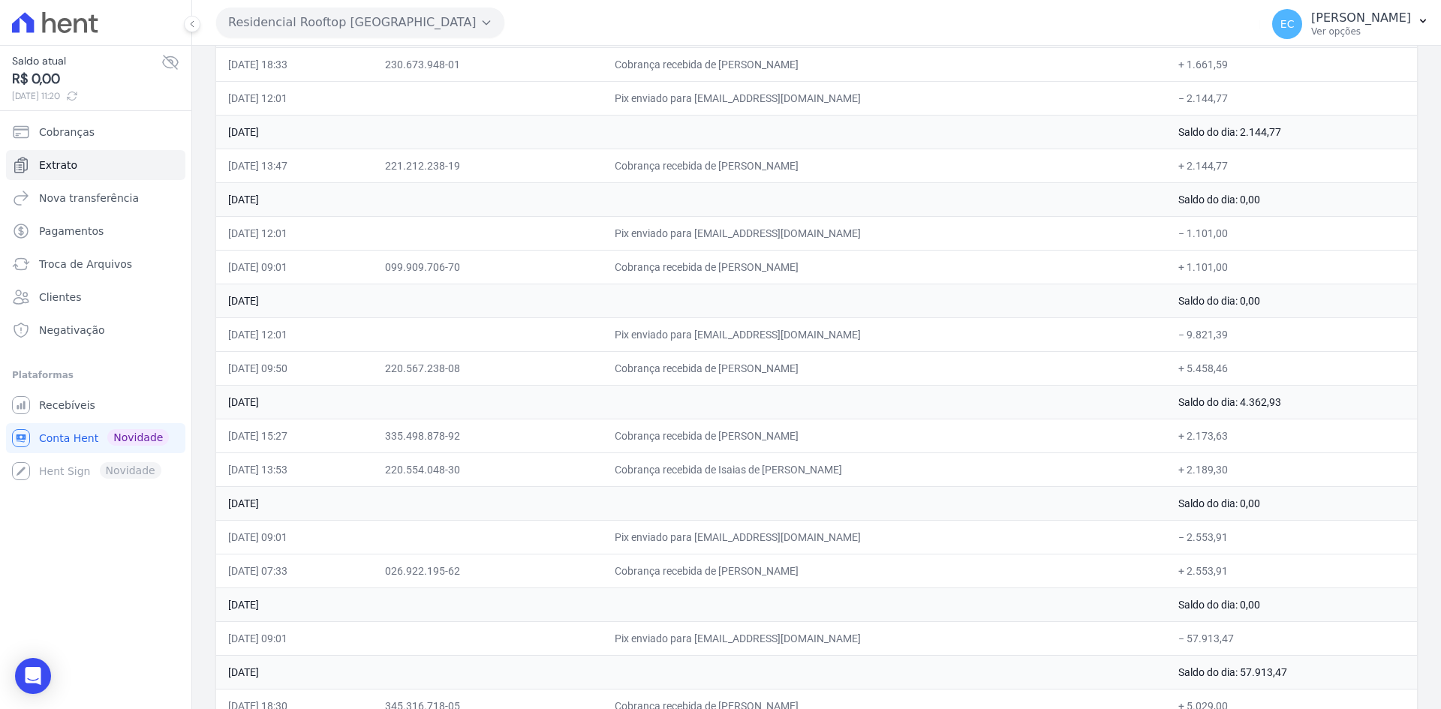
click at [786, 446] on td "Cobrança recebida de [PERSON_NAME]" at bounding box center [885, 436] width 564 height 34
click at [833, 473] on td "Cobrança recebida de Isaias de [PERSON_NAME]" at bounding box center [885, 470] width 564 height 34
click at [701, 415] on td "[DATE]" at bounding box center [691, 402] width 950 height 34
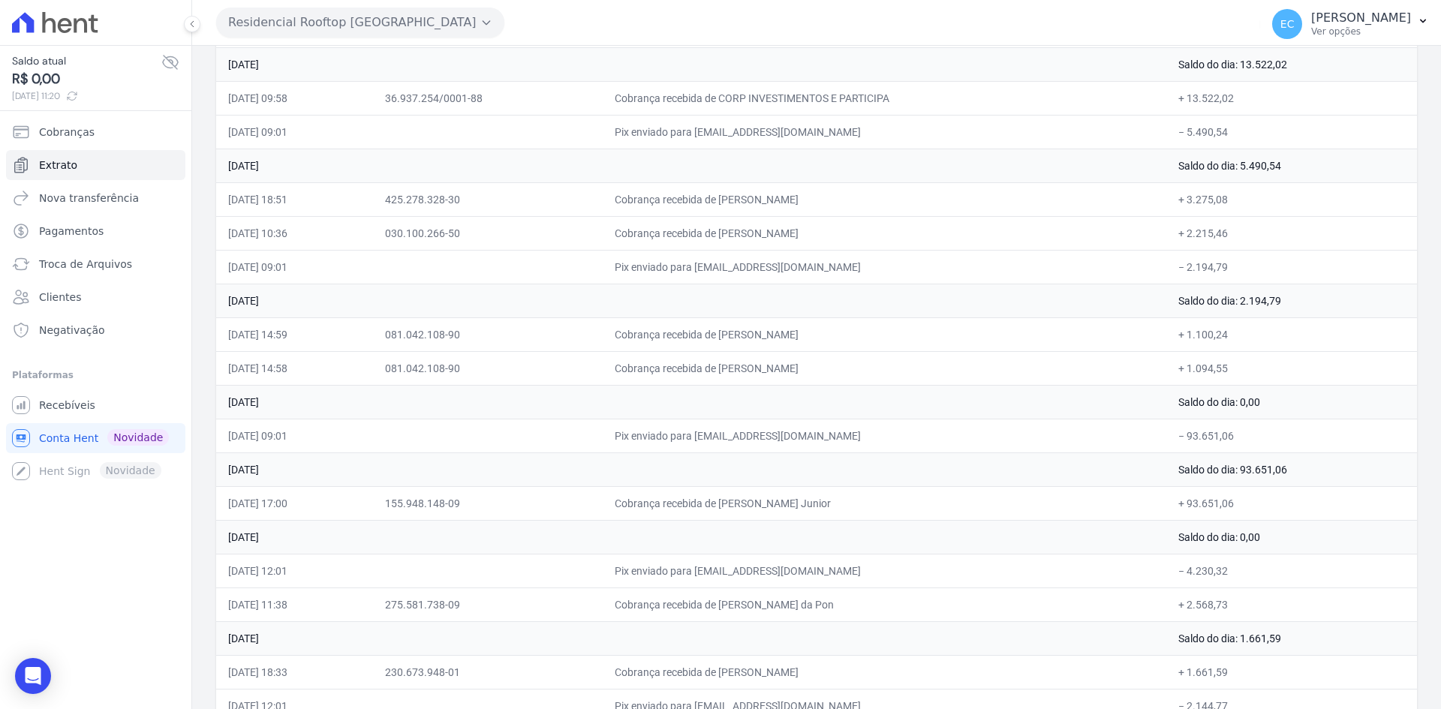
scroll to position [901, 0]
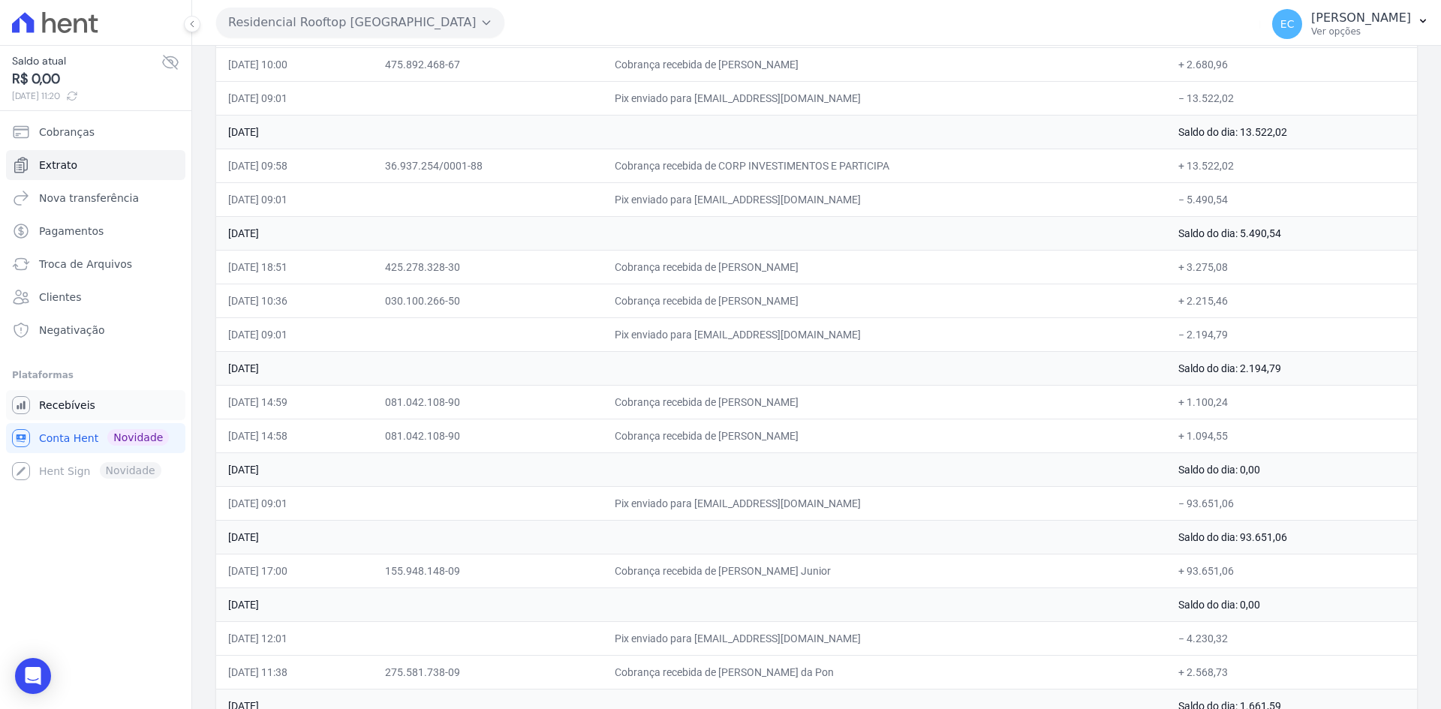
click at [119, 402] on link "Recebíveis" at bounding box center [95, 405] width 179 height 30
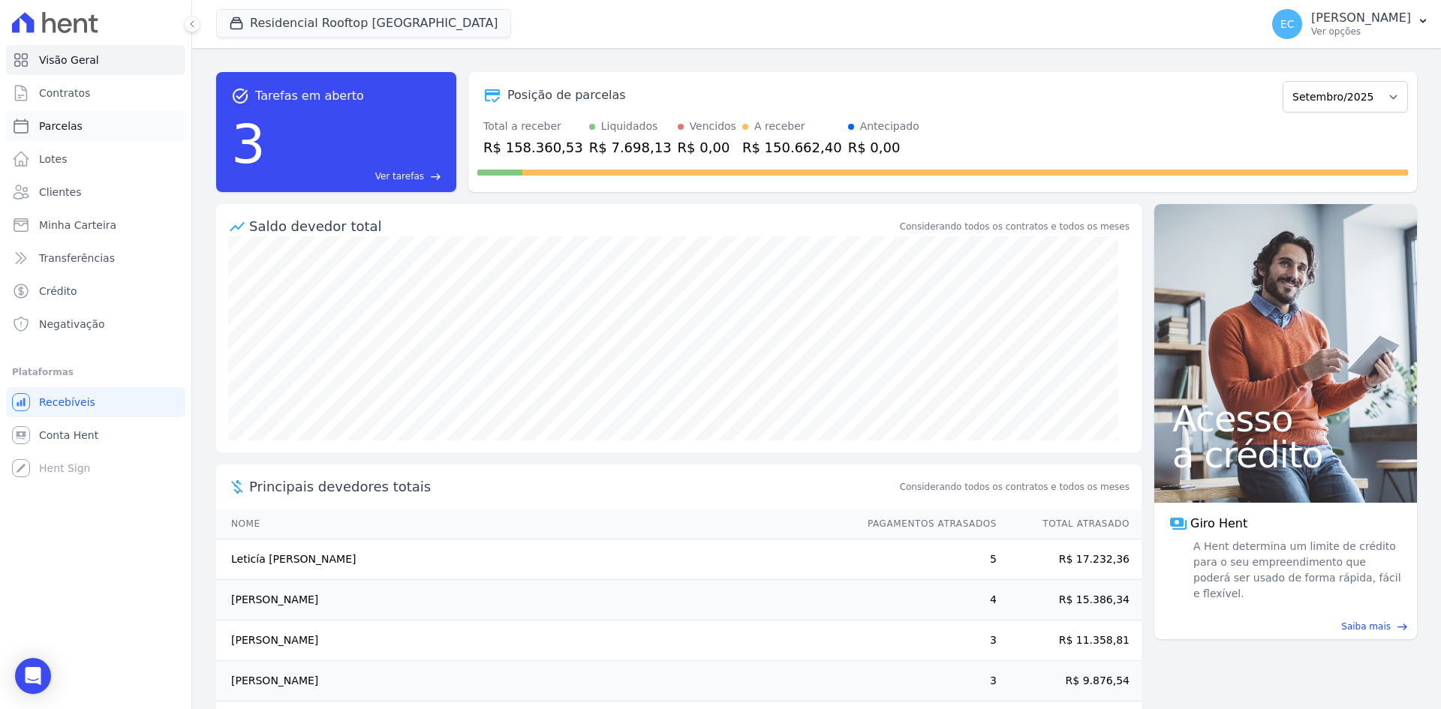
click at [91, 119] on link "Parcelas" at bounding box center [95, 126] width 179 height 30
select select
